Goal: Answer question/provide support

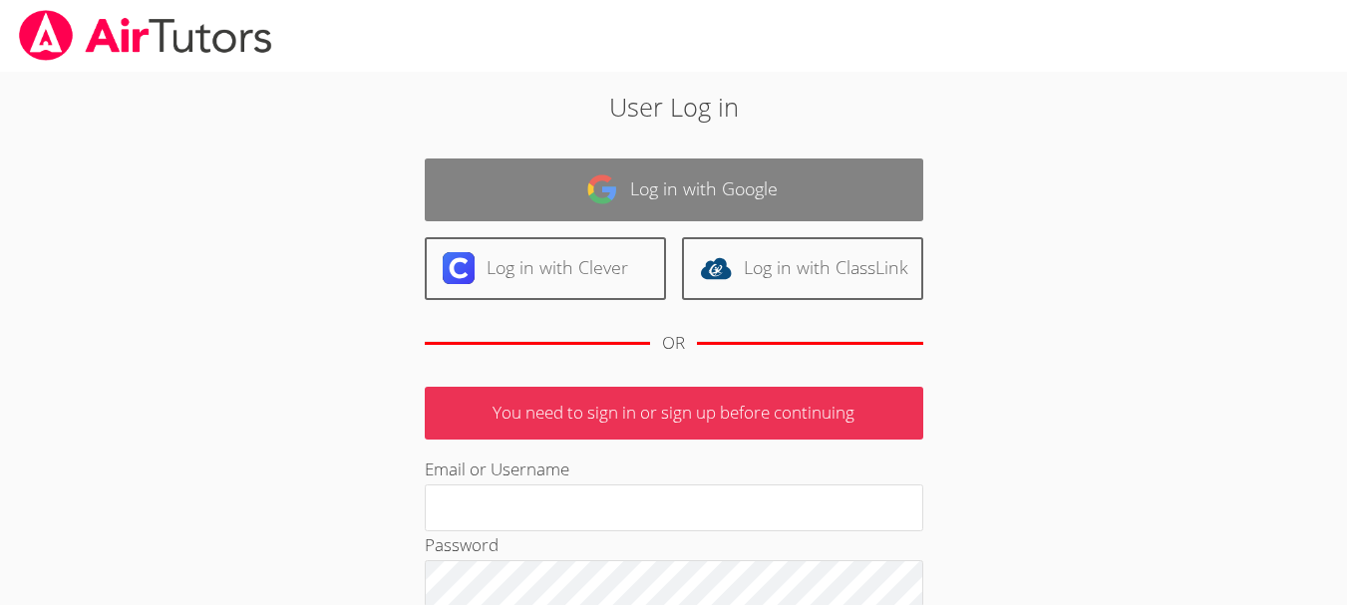
type input "[EMAIL_ADDRESS][DOMAIN_NAME]"
click at [698, 179] on link "Log in with Google" at bounding box center [674, 189] width 498 height 63
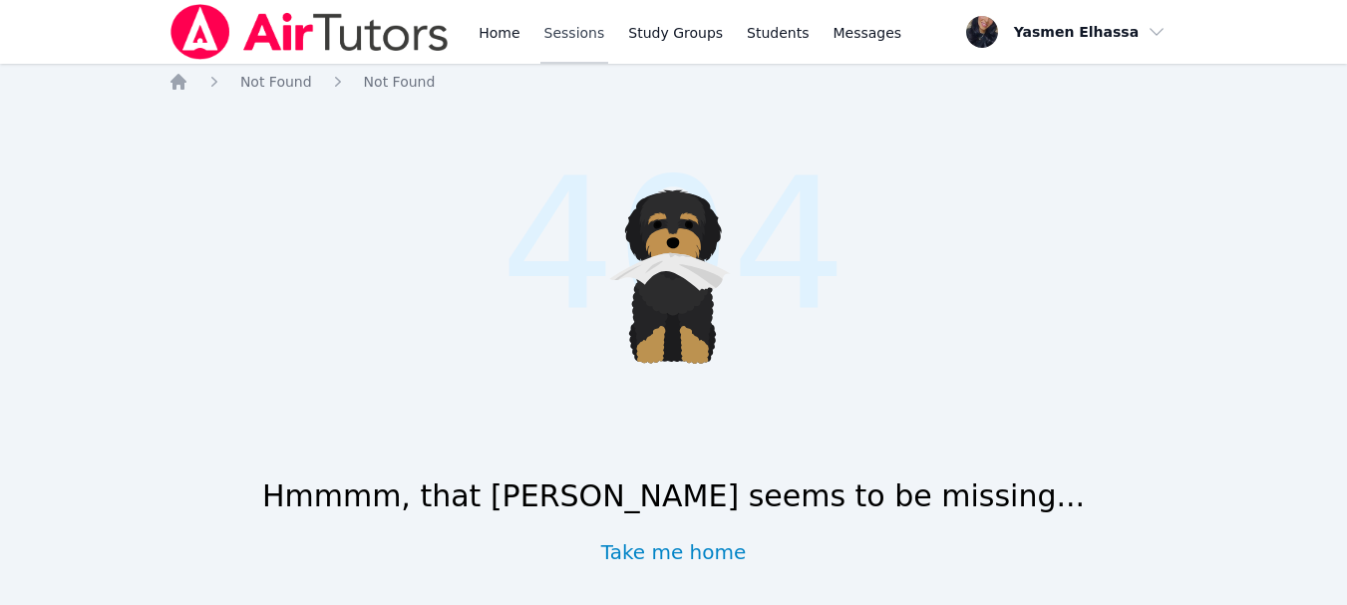
click at [552, 19] on link "Sessions" at bounding box center [574, 32] width 69 height 64
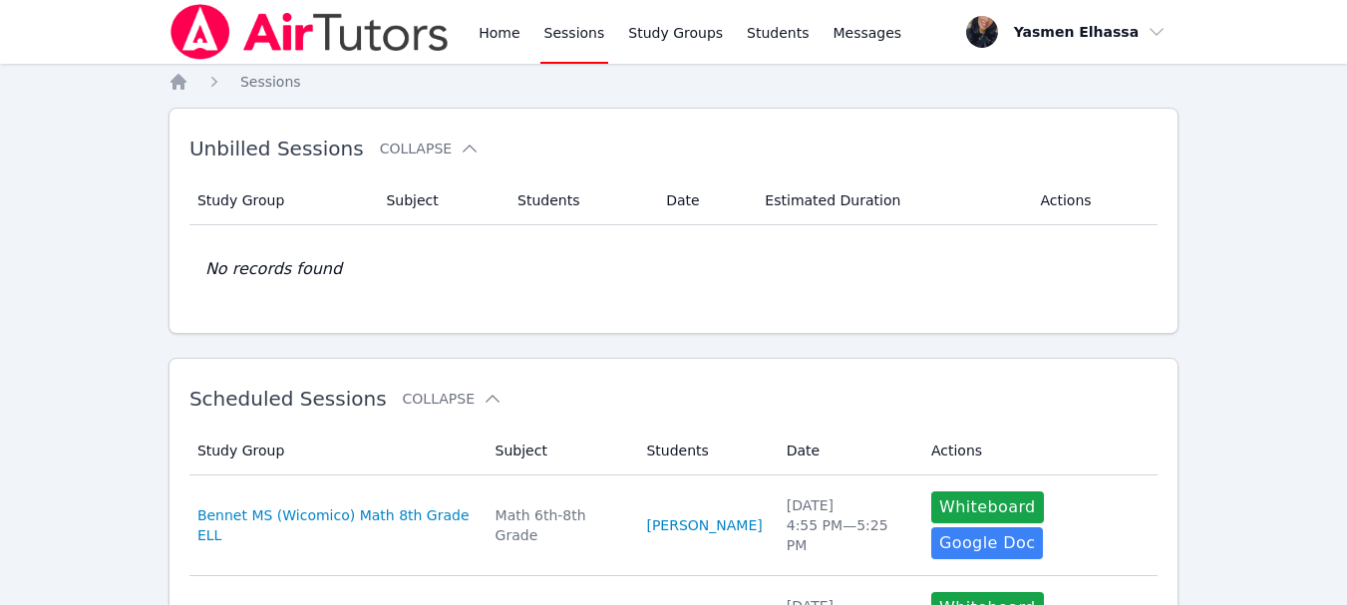
scroll to position [100, 0]
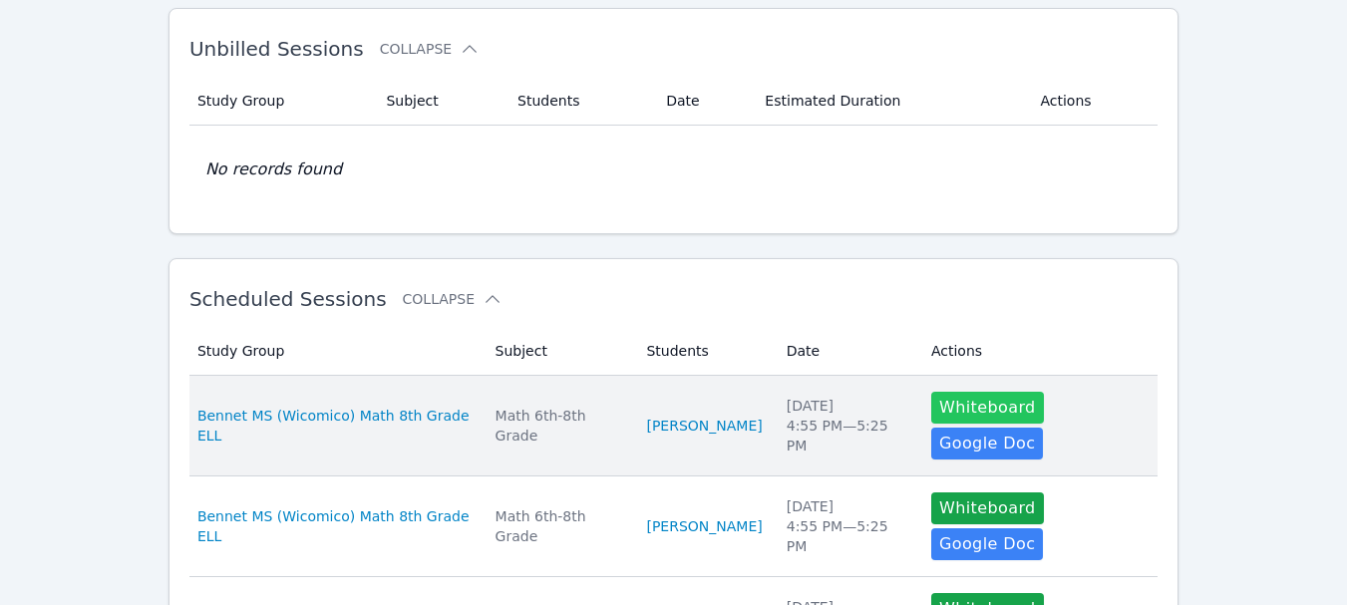
click at [958, 407] on button "Whiteboard" at bounding box center [987, 408] width 113 height 32
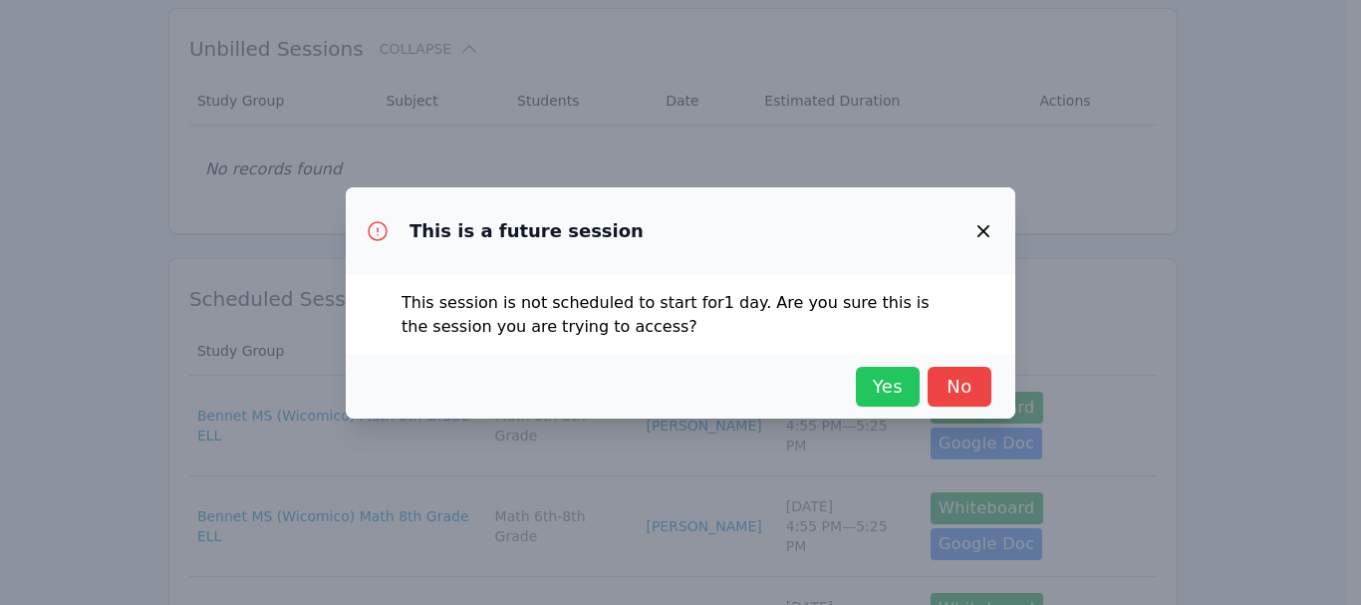
click at [866, 394] on span "Yes" at bounding box center [888, 387] width 44 height 28
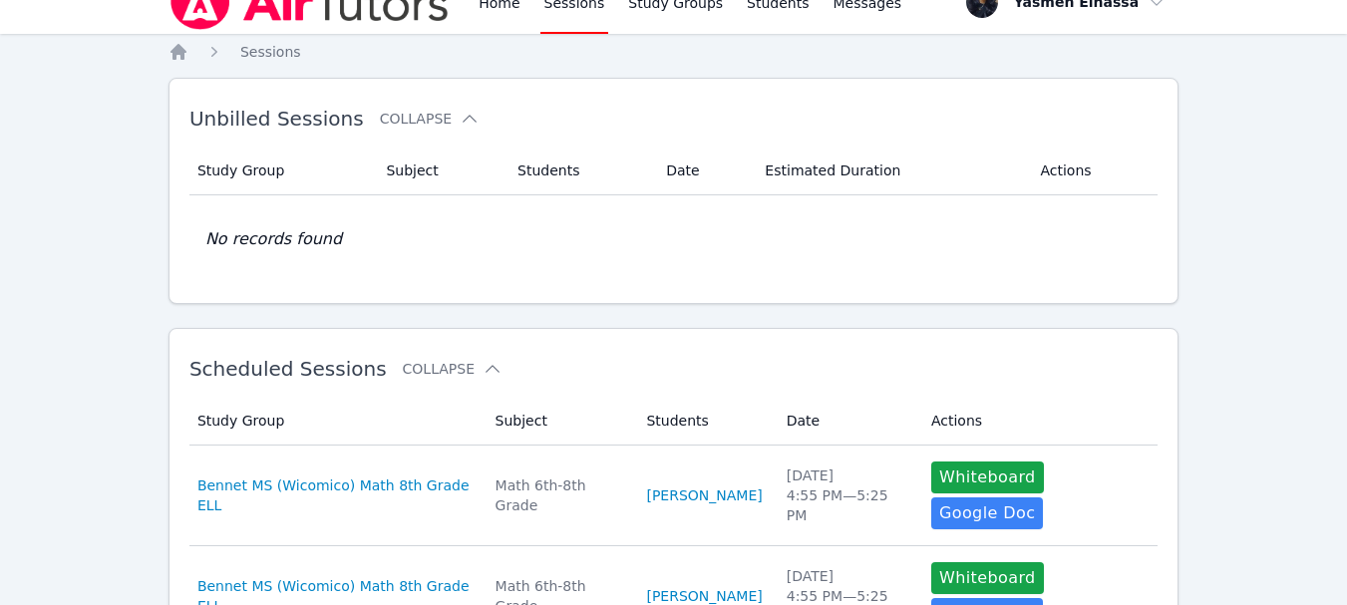
scroll to position [0, 0]
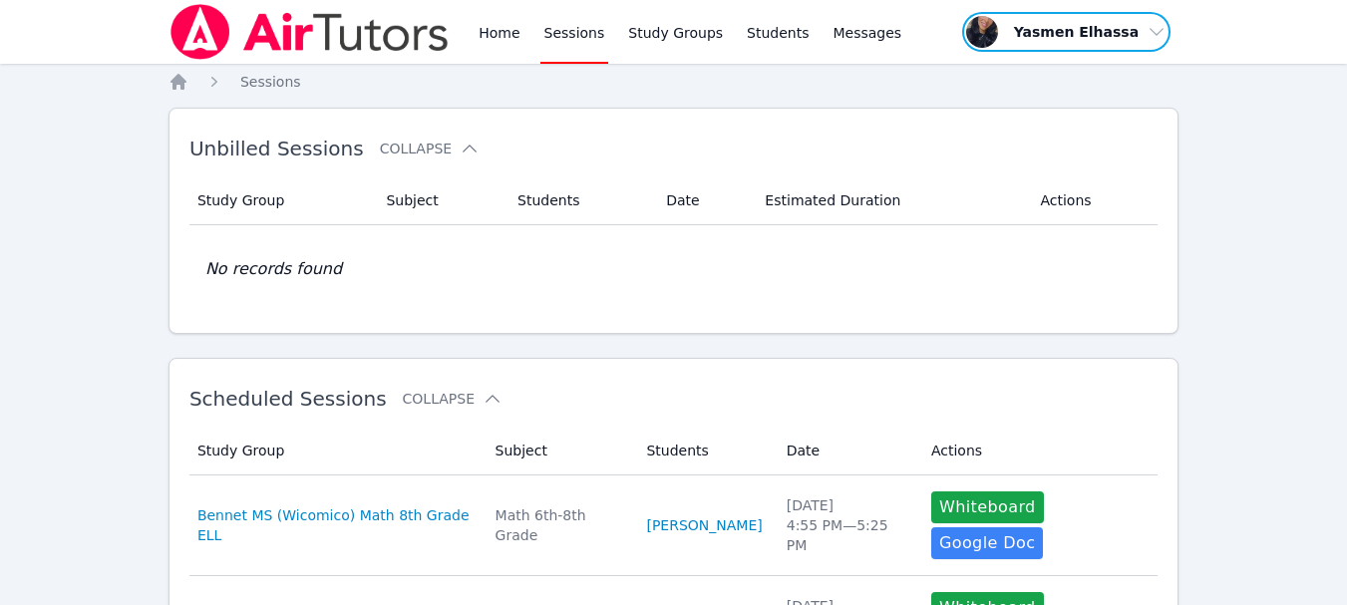
click at [1152, 27] on span "button" at bounding box center [1066, 32] width 212 height 44
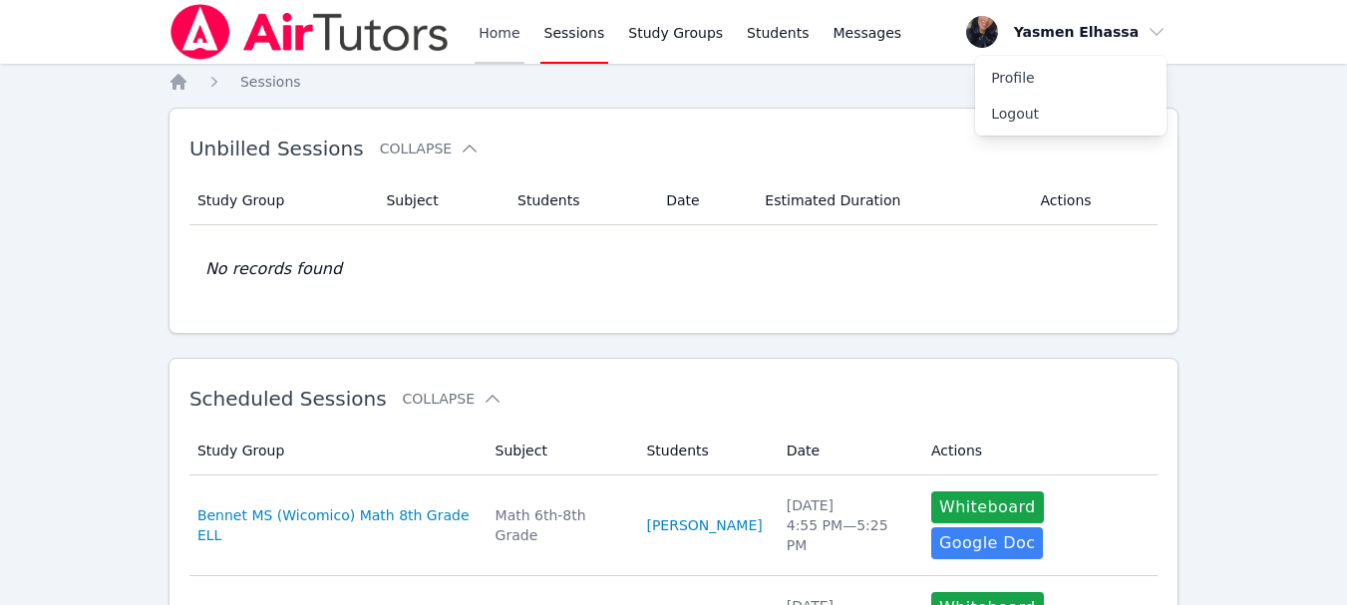
click at [484, 32] on link "Home" at bounding box center [498, 32] width 49 height 64
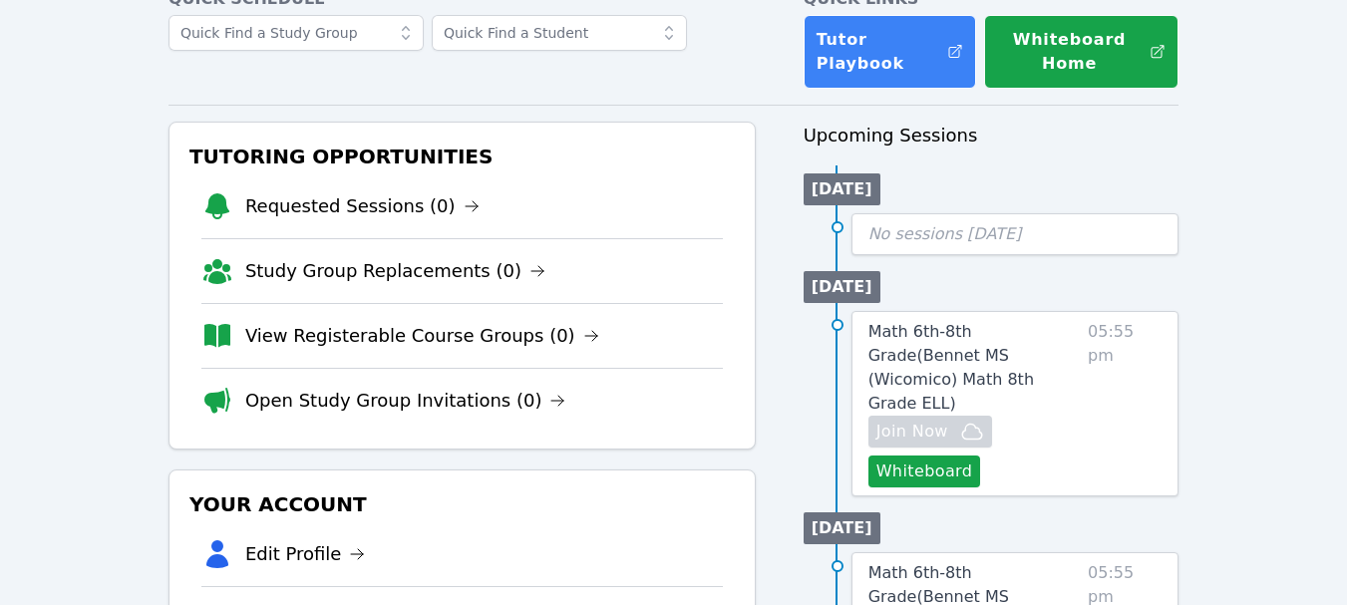
scroll to position [299, 0]
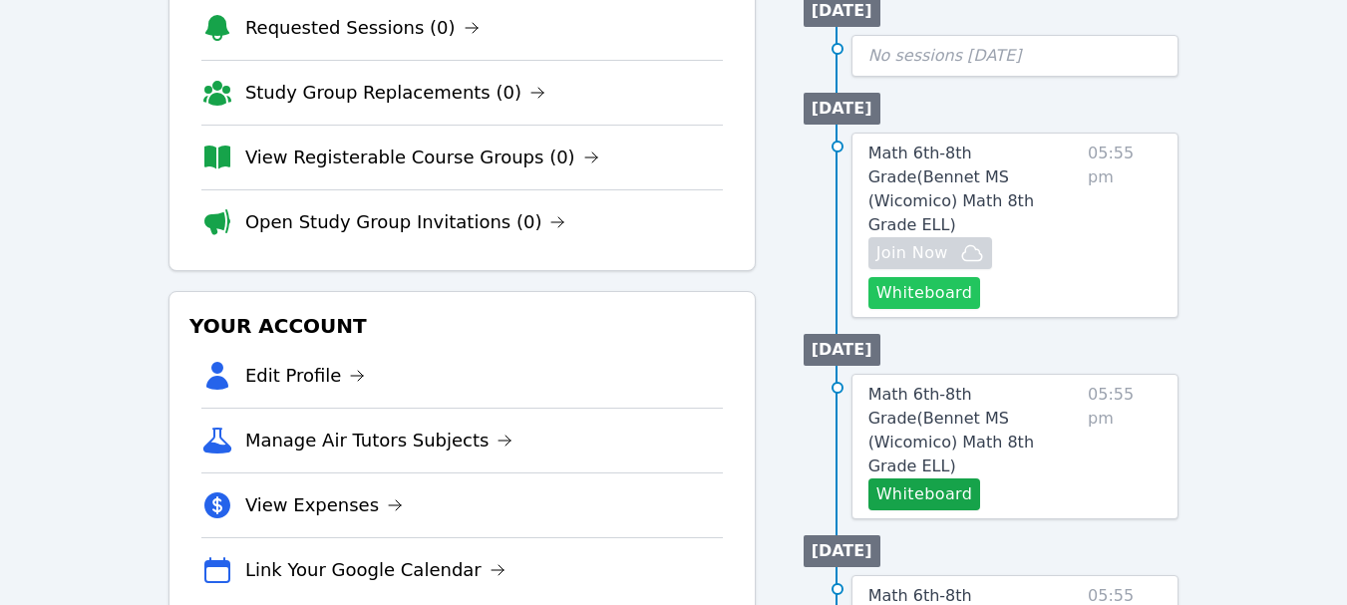
click at [924, 277] on button "Whiteboard" at bounding box center [924, 293] width 113 height 32
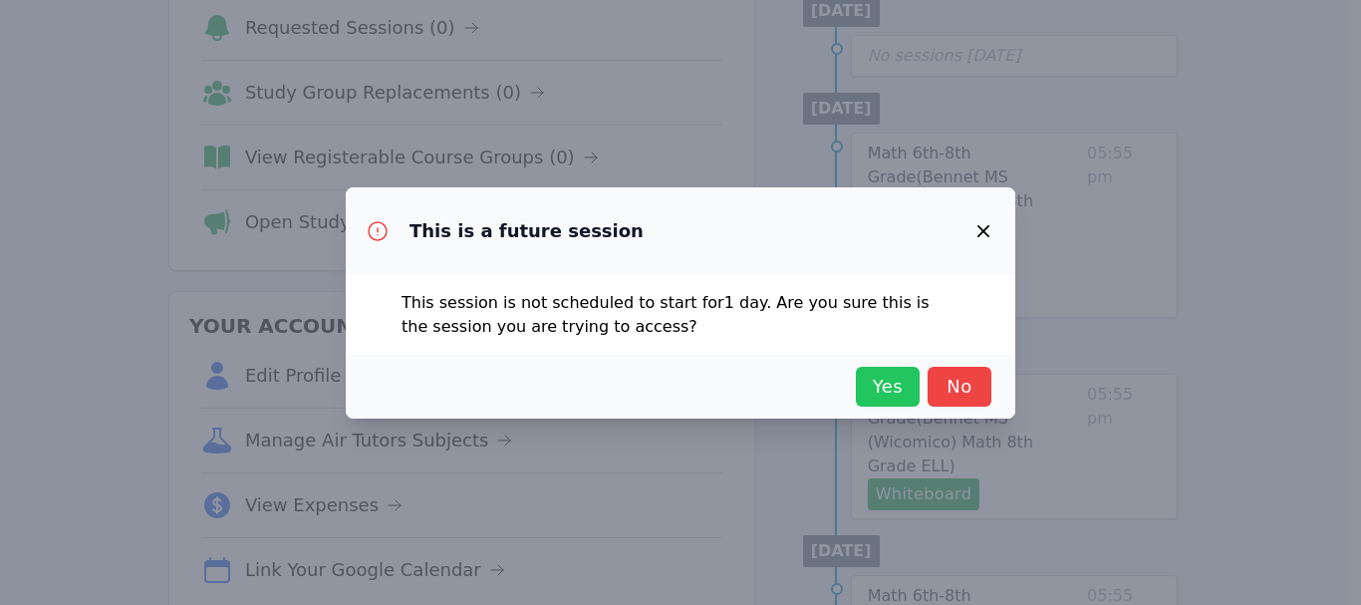
click at [898, 383] on span "Yes" at bounding box center [888, 387] width 44 height 28
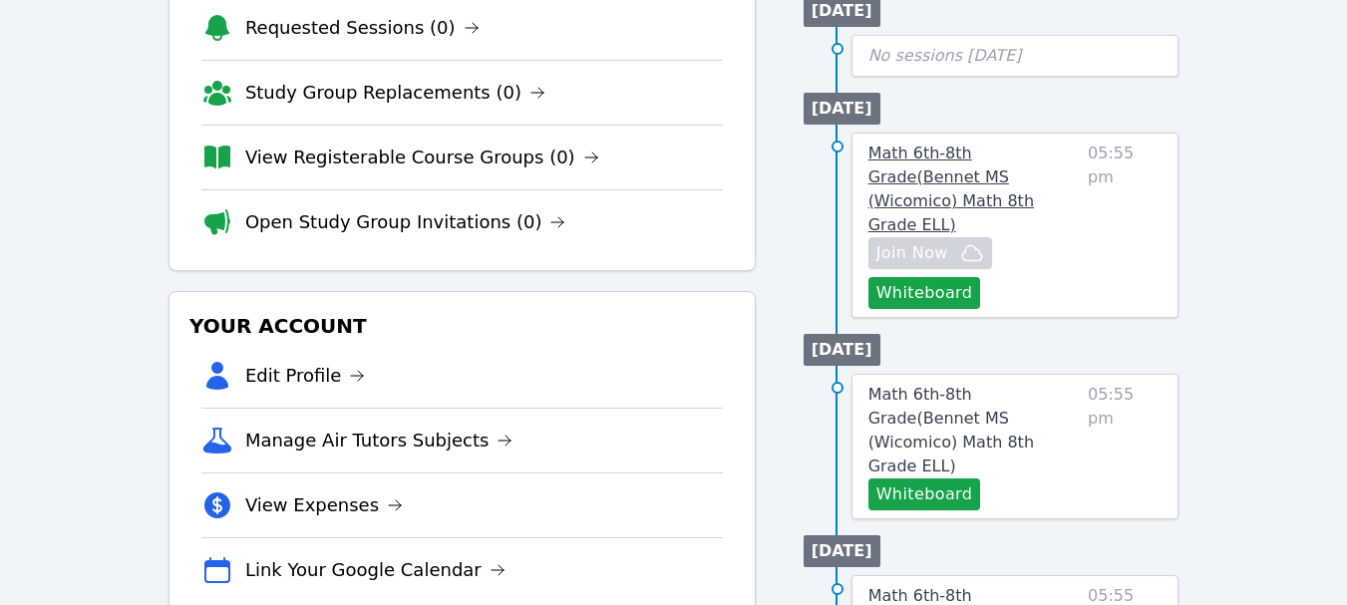
click at [944, 166] on span "Math 6th-8th Grade ( Bennet MS (Wicomico) Math 8th Grade ELL )" at bounding box center [950, 189] width 165 height 91
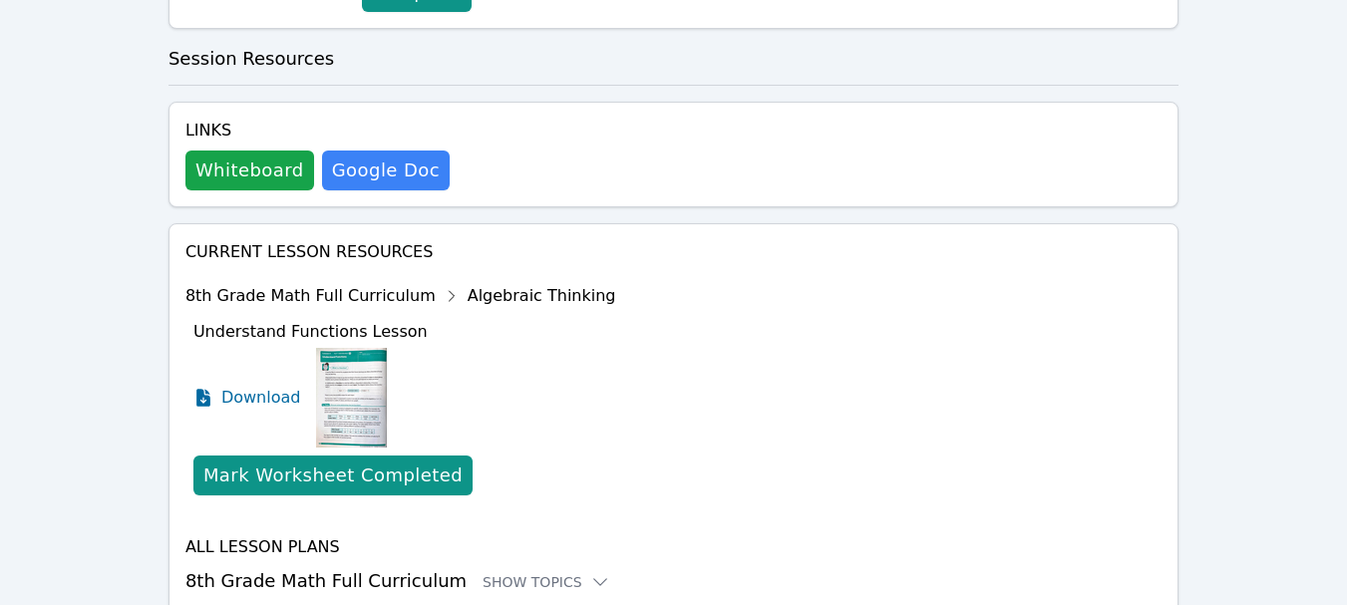
scroll to position [817, 0]
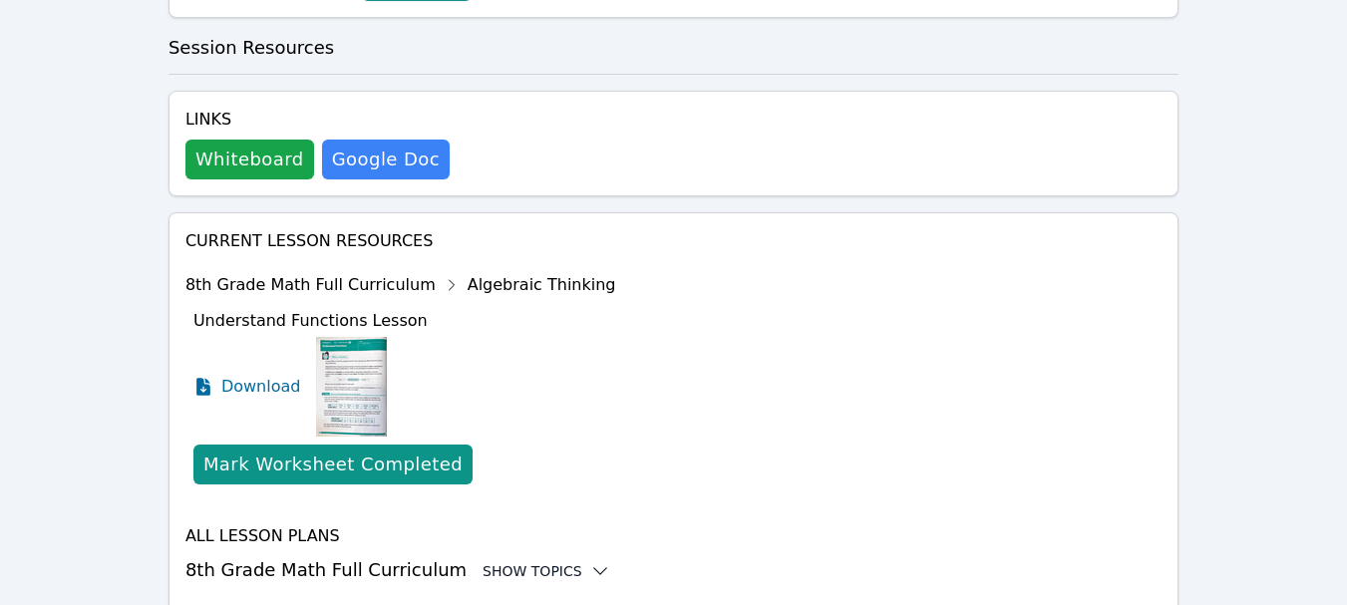
click at [543, 561] on div "Show Topics" at bounding box center [546, 571] width 128 height 20
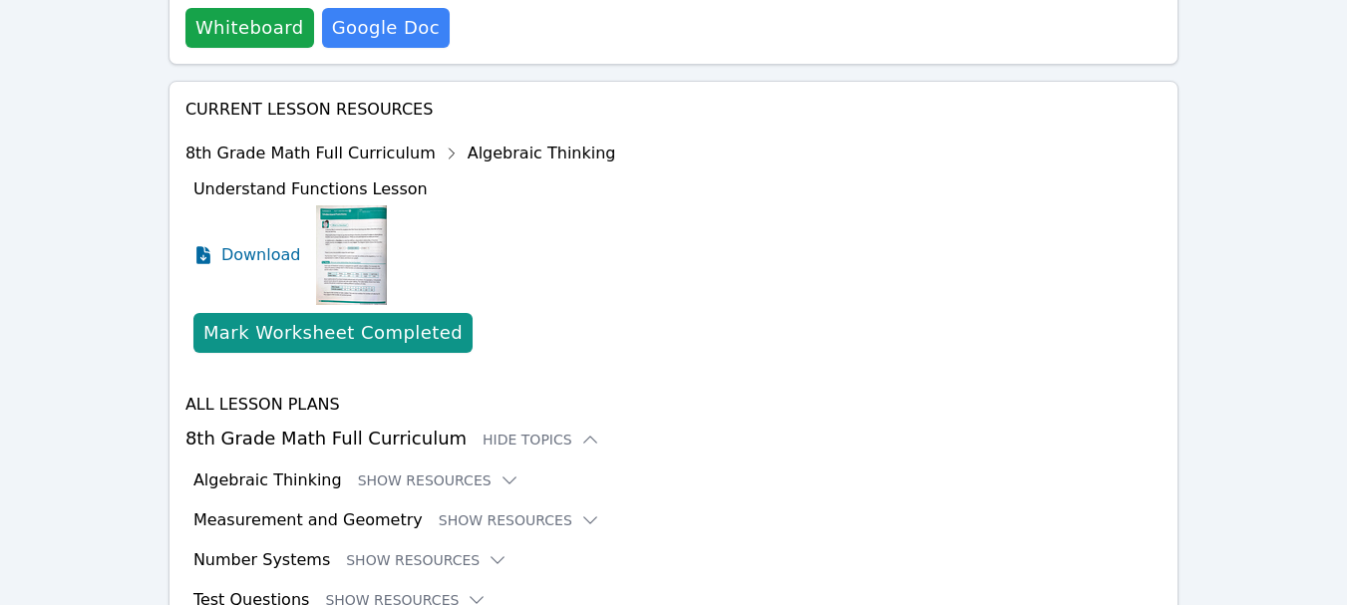
scroll to position [981, 0]
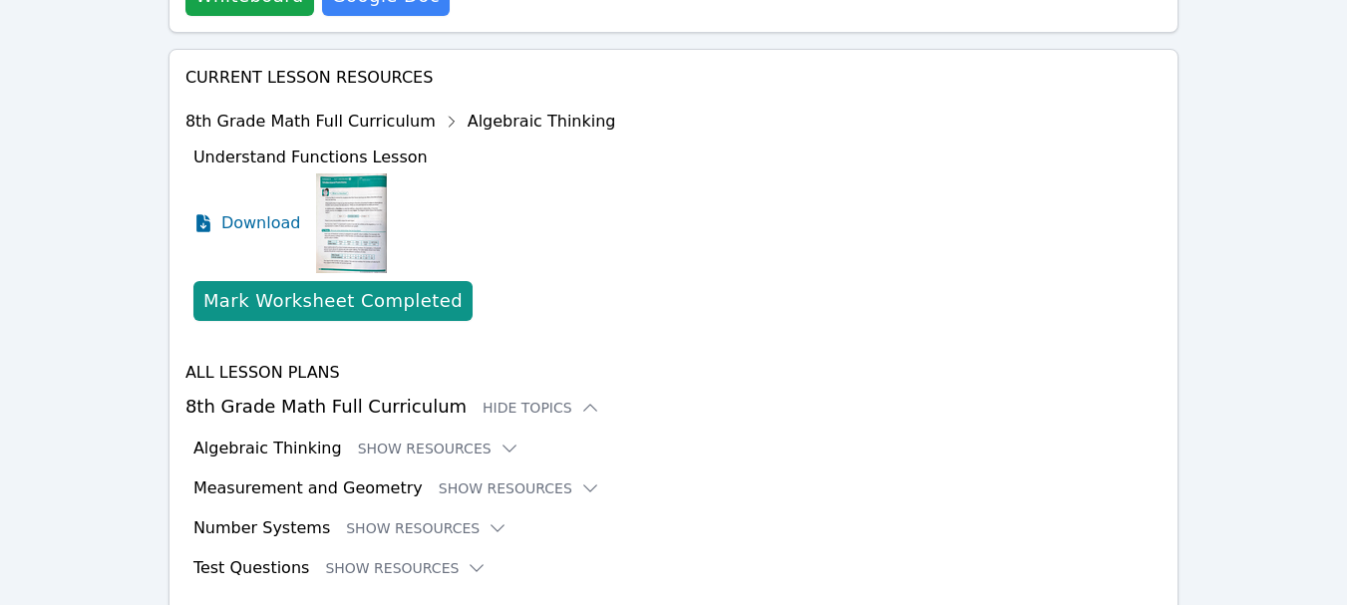
click at [288, 437] on h3 "Algebraic Thinking" at bounding box center [267, 449] width 149 height 24
click at [499, 439] on icon at bounding box center [509, 449] width 20 height 20
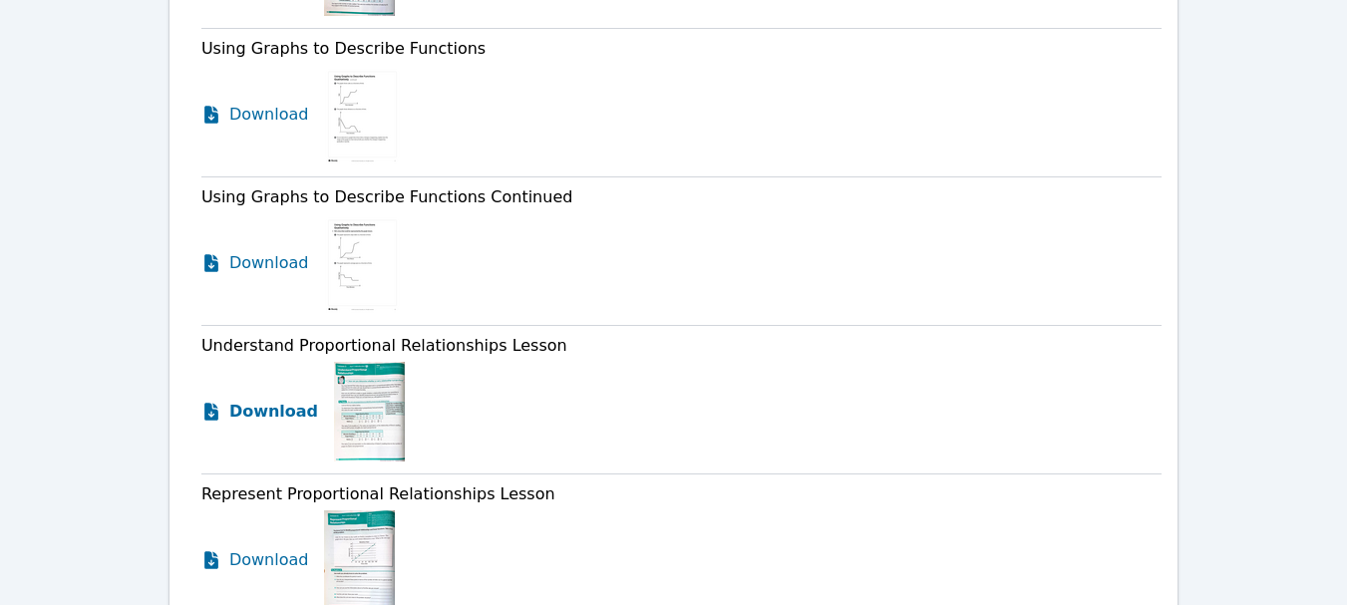
scroll to position [1579, 0]
click at [277, 398] on span "Download" at bounding box center [273, 410] width 89 height 24
